Goal: Task Accomplishment & Management: Manage account settings

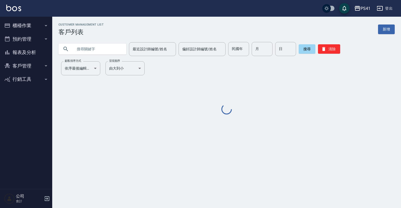
click at [46, 24] on icon "button" at bounding box center [46, 25] width 4 height 4
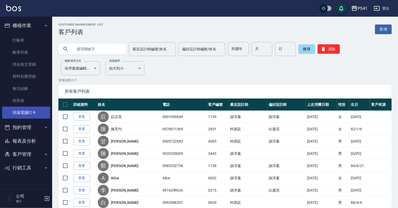
click at [41, 115] on link "現場電腦打卡" at bounding box center [26, 113] width 48 height 12
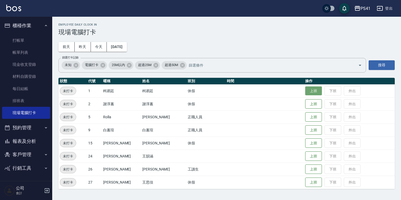
click at [306, 92] on button "上班" at bounding box center [313, 90] width 17 height 9
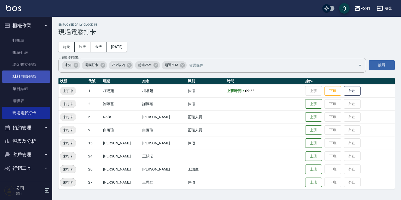
click at [37, 74] on link "材料自購登錄" at bounding box center [26, 76] width 48 height 12
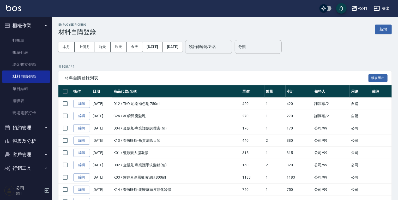
click at [217, 47] on input "設計師編號/姓名" at bounding box center [209, 46] width 42 height 9
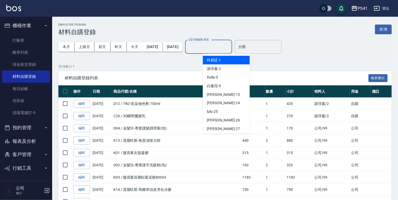
click at [228, 63] on div "[PERSON_NAME]-1" at bounding box center [226, 60] width 47 height 9
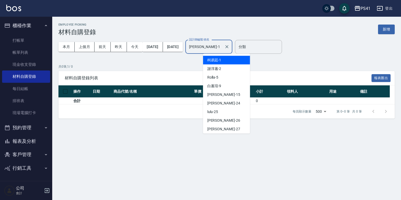
click at [222, 49] on input "[PERSON_NAME]-1" at bounding box center [205, 46] width 34 height 9
click at [229, 68] on div "[PERSON_NAME]-2" at bounding box center [226, 68] width 47 height 9
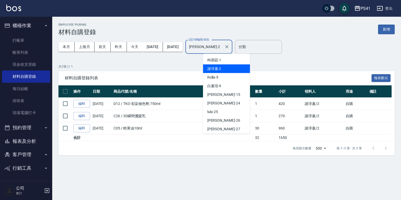
click at [222, 47] on input "[PERSON_NAME]-2" at bounding box center [205, 46] width 34 height 9
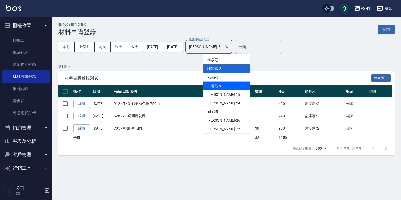
click at [238, 86] on div "[PERSON_NAME]-9" at bounding box center [226, 86] width 47 height 9
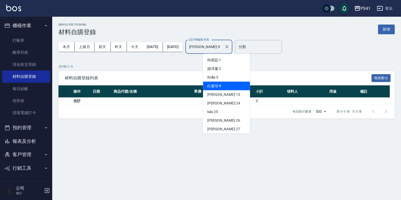
click at [222, 43] on input "[PERSON_NAME]-9" at bounding box center [205, 46] width 34 height 9
click at [233, 94] on div "[PERSON_NAME]-15" at bounding box center [226, 94] width 47 height 9
click at [222, 44] on input "[PERSON_NAME]-15" at bounding box center [205, 46] width 34 height 9
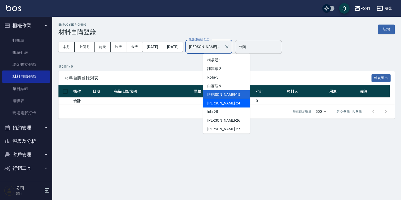
click at [237, 103] on div "[PERSON_NAME] -24" at bounding box center [226, 103] width 47 height 9
click at [222, 45] on input "小涵-24" at bounding box center [205, 46] width 34 height 9
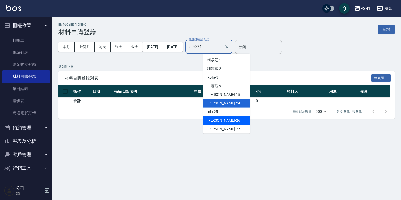
click at [240, 118] on div "[PERSON_NAME] -26" at bounding box center [226, 120] width 47 height 9
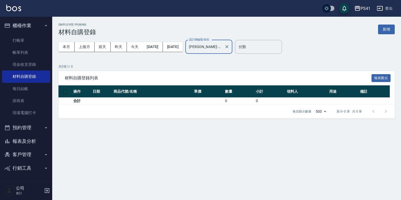
click at [232, 43] on div "[PERSON_NAME]-26 設計師編號/姓名" at bounding box center [208, 47] width 47 height 14
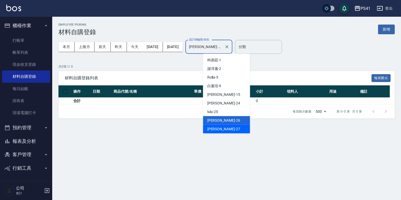
click at [233, 127] on div "佳佳 -27" at bounding box center [226, 129] width 47 height 9
click at [222, 44] on input "佳佳-27" at bounding box center [205, 46] width 34 height 9
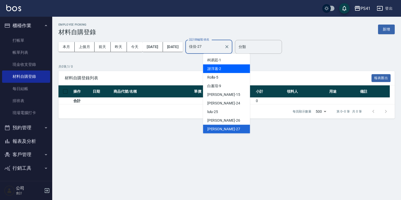
click at [226, 68] on div "[PERSON_NAME]-2" at bounding box center [226, 68] width 47 height 9
type input "[PERSON_NAME]-2"
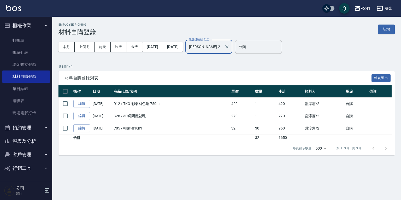
click at [27, 142] on button "報表及分析" at bounding box center [26, 141] width 48 height 14
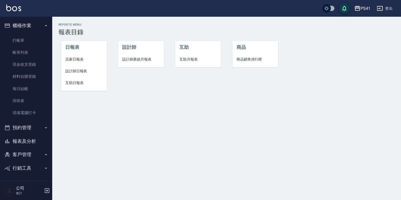
click at [82, 70] on span "設計師日報表" at bounding box center [83, 70] width 37 height 5
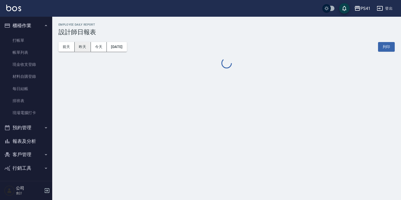
click at [81, 46] on button "昨天" at bounding box center [83, 47] width 16 height 10
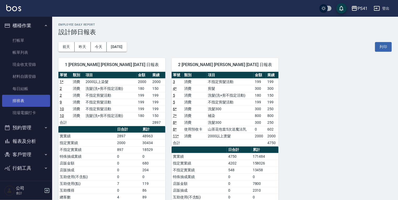
click at [25, 101] on link "排班表" at bounding box center [26, 101] width 48 height 12
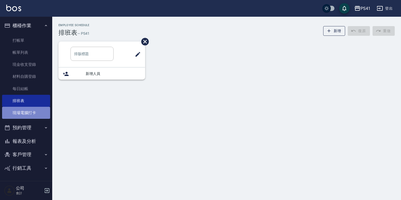
click at [21, 114] on link "現場電腦打卡" at bounding box center [26, 113] width 48 height 12
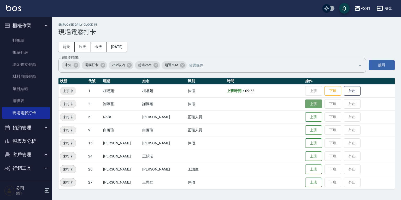
click at [305, 101] on button "上班" at bounding box center [313, 103] width 17 height 9
click at [305, 117] on button "上班" at bounding box center [313, 116] width 17 height 9
